Goal: Navigation & Orientation: Find specific page/section

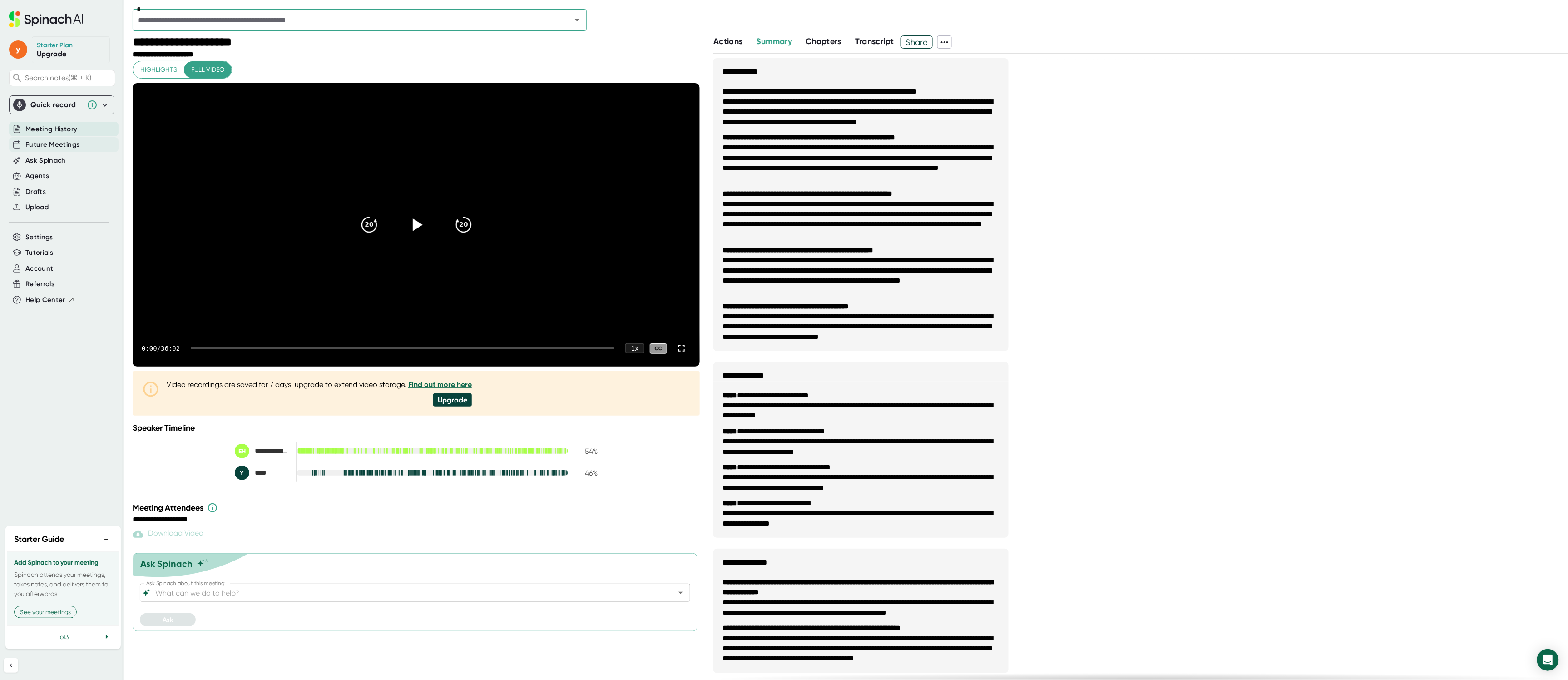
click at [47, 141] on span "Future Meetings" at bounding box center [52, 145] width 54 height 11
